Goal: Information Seeking & Learning: Learn about a topic

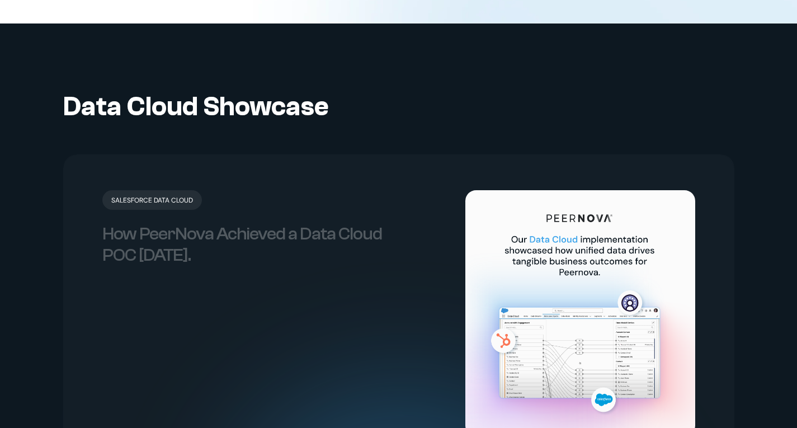
scroll to position [2275, 0]
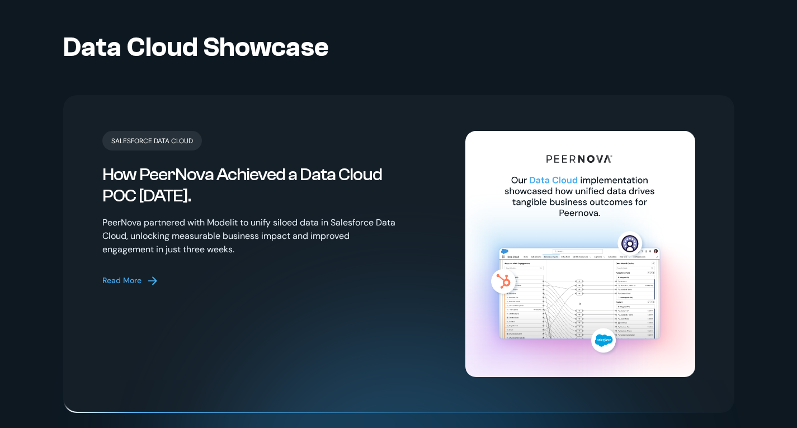
click at [140, 275] on div "Read More" at bounding box center [121, 281] width 39 height 12
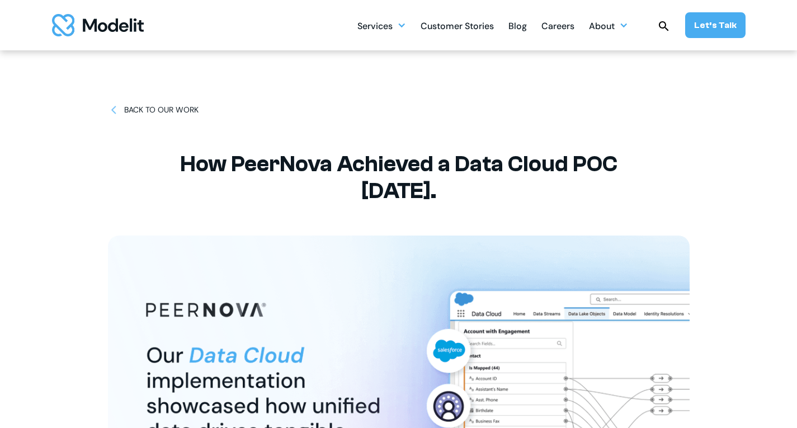
drag, startPoint x: 152, startPoint y: 106, endPoint x: 160, endPoint y: 110, distance: 9.0
click at [152, 106] on div "BACK TO OUR WORK" at bounding box center [161, 110] width 74 height 12
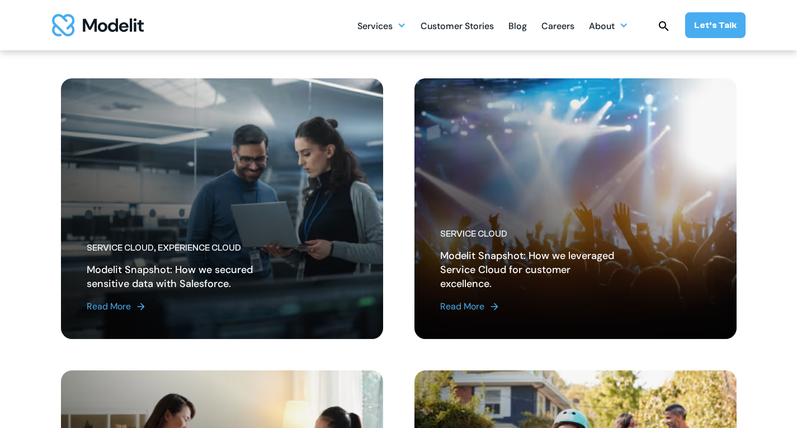
scroll to position [1119, 0]
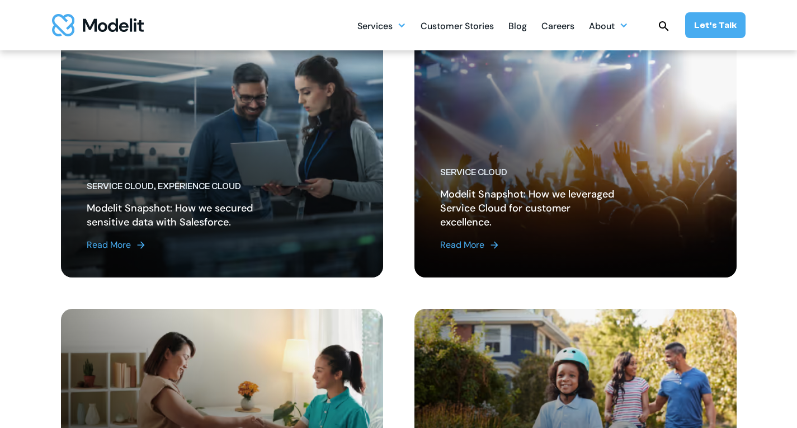
click at [116, 248] on div "Read More" at bounding box center [109, 244] width 44 height 13
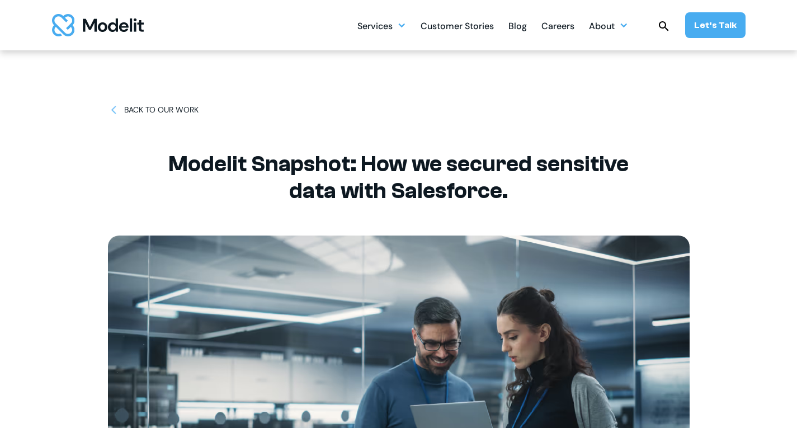
click at [172, 110] on div "BACK TO OUR WORK" at bounding box center [161, 110] width 74 height 12
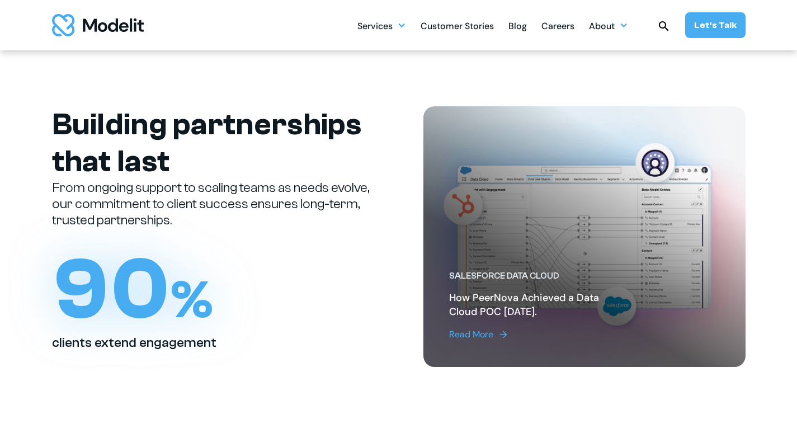
click at [458, 338] on div "Read More" at bounding box center [471, 334] width 44 height 13
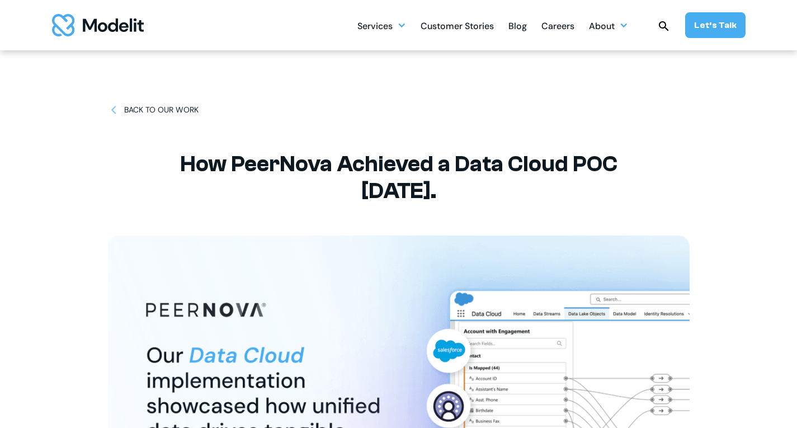
click at [152, 107] on div "BACK TO OUR WORK" at bounding box center [161, 110] width 74 height 12
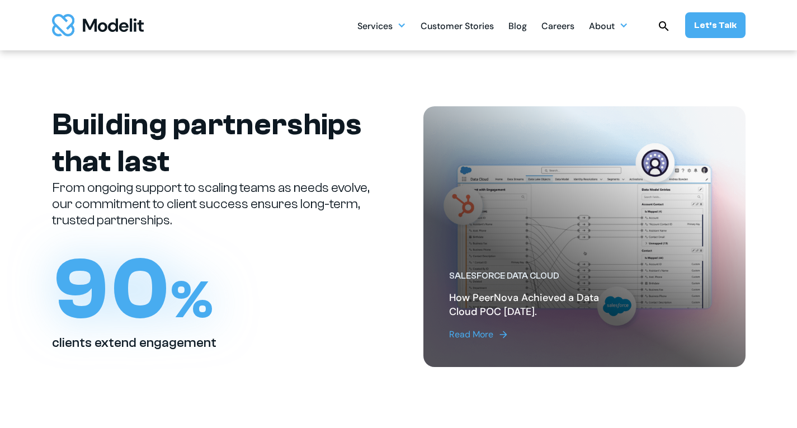
click at [478, 336] on div "Read More" at bounding box center [471, 334] width 44 height 13
